Goal: Information Seeking & Learning: Understand process/instructions

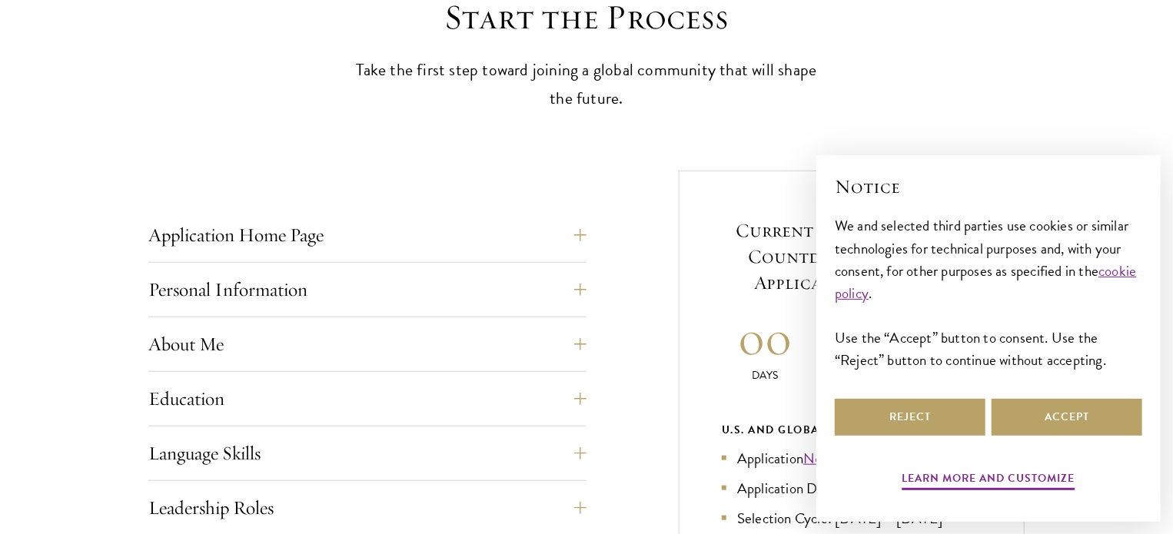
scroll to position [523, 0]
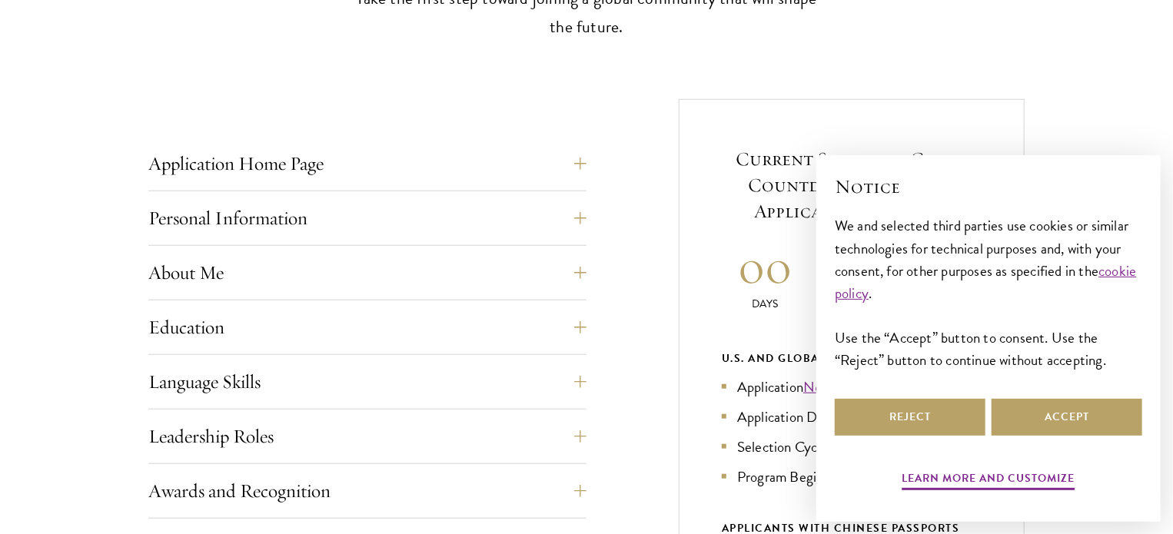
click at [947, 421] on button "Reject" at bounding box center [910, 417] width 151 height 37
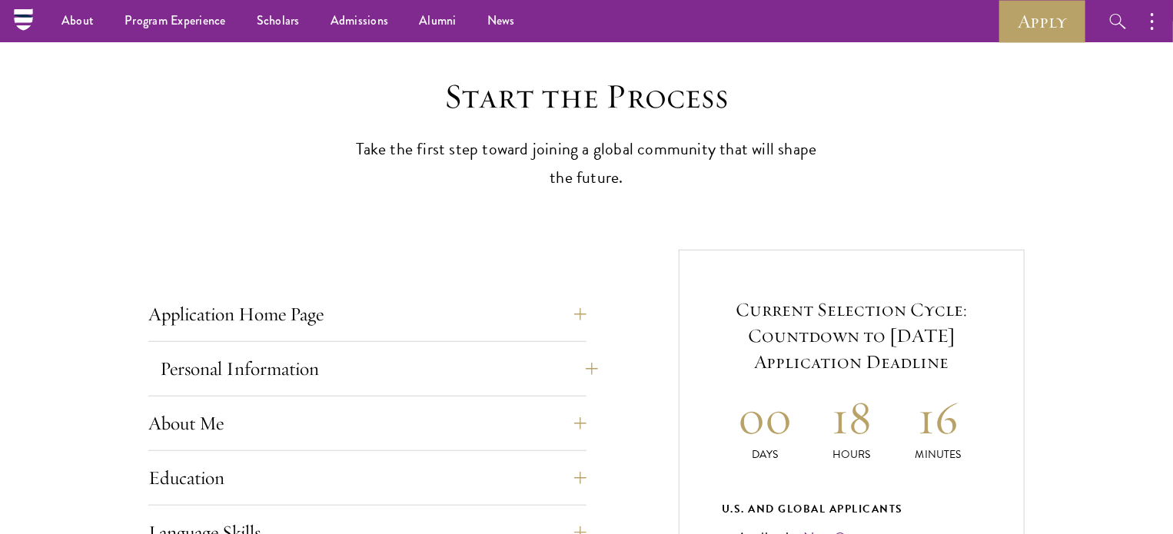
scroll to position [372, 0]
click at [574, 317] on button "Application Home Page" at bounding box center [379, 314] width 438 height 37
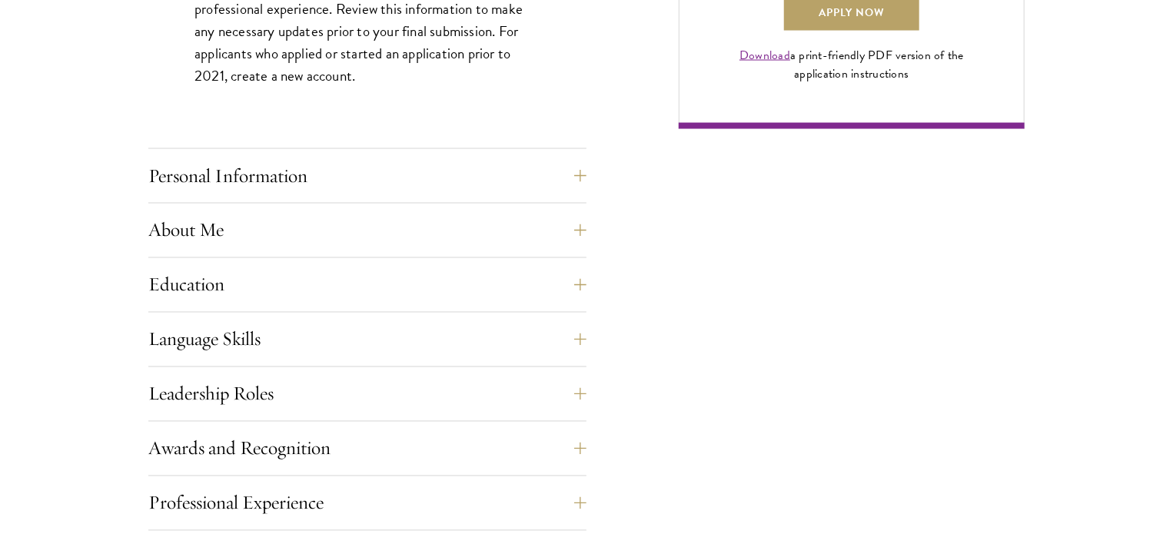
scroll to position [1257, 0]
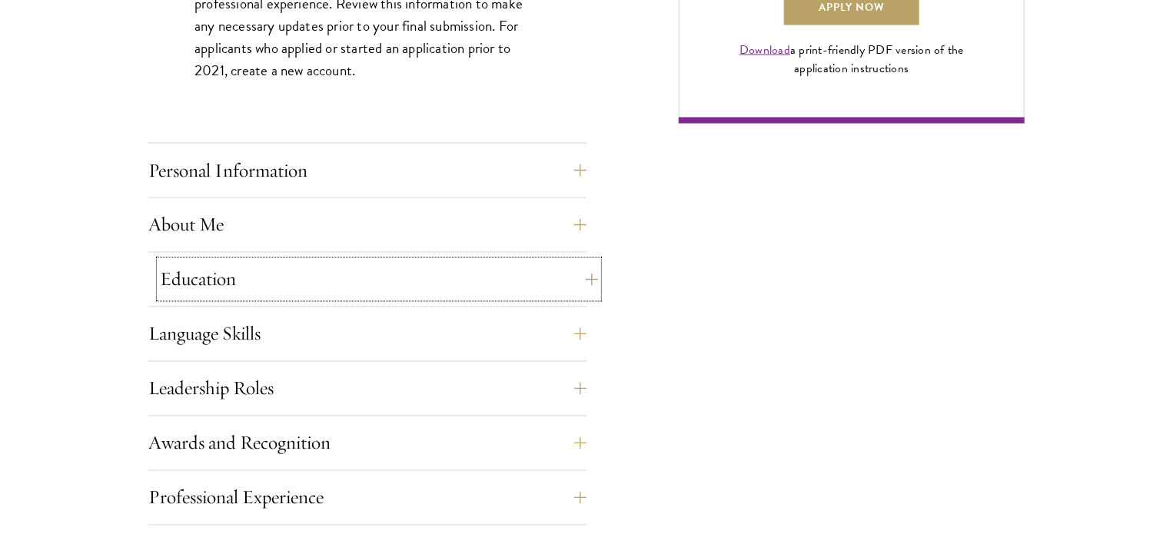
click at [581, 280] on button "Education" at bounding box center [379, 279] width 438 height 37
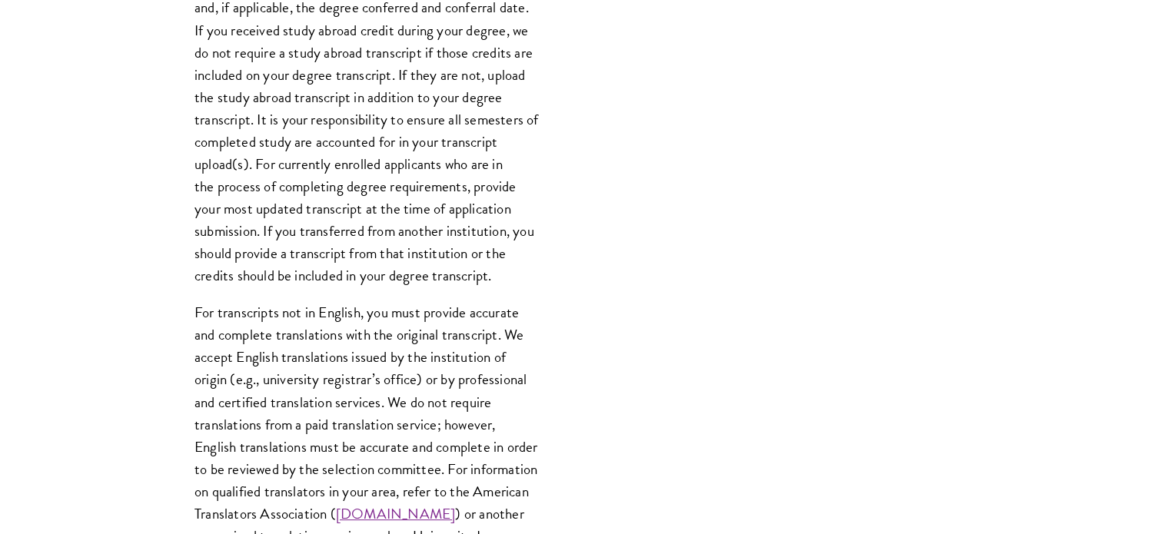
scroll to position [1933, 0]
